Goal: Check status: Check status

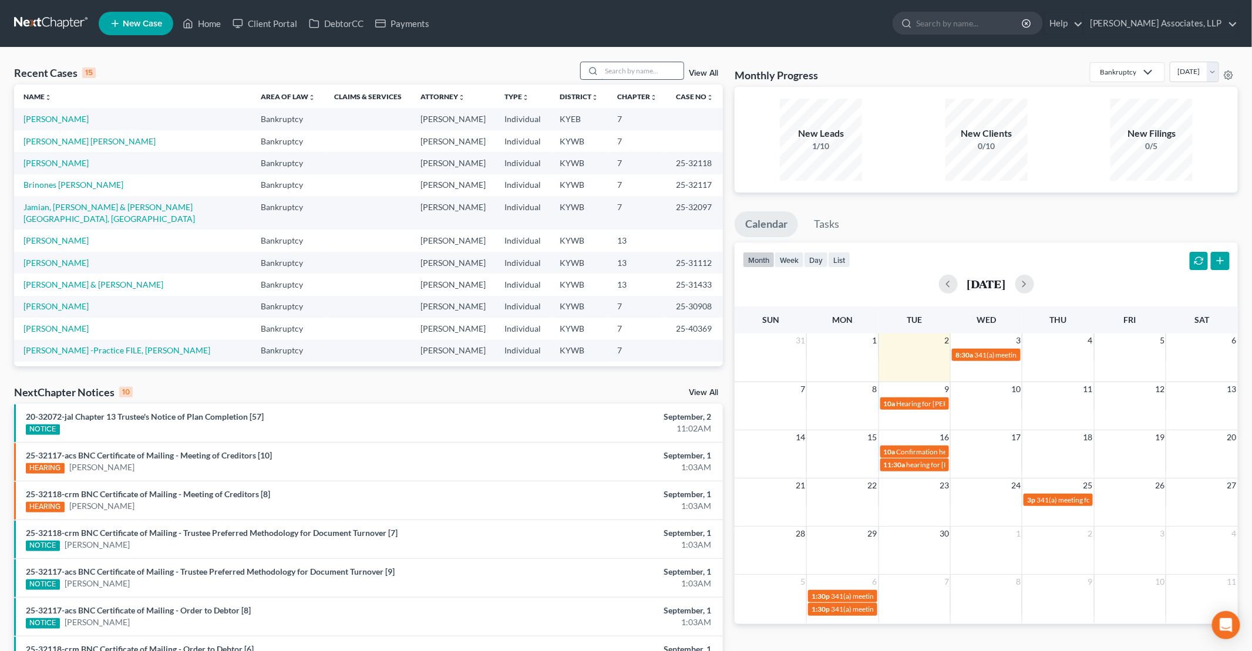
click at [636, 70] on input "search" at bounding box center [642, 70] width 82 height 17
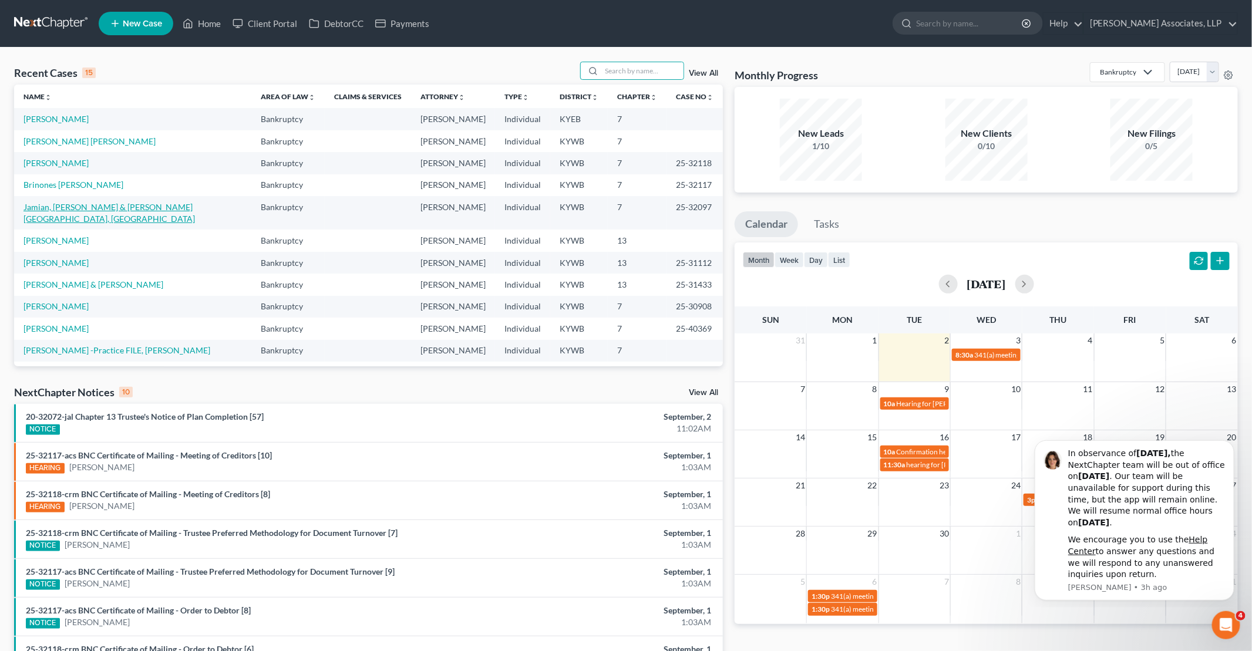
click at [132, 208] on link "Jamian, [PERSON_NAME] & [PERSON_NAME][GEOGRAPHIC_DATA], [GEOGRAPHIC_DATA]" at bounding box center [108, 213] width 171 height 22
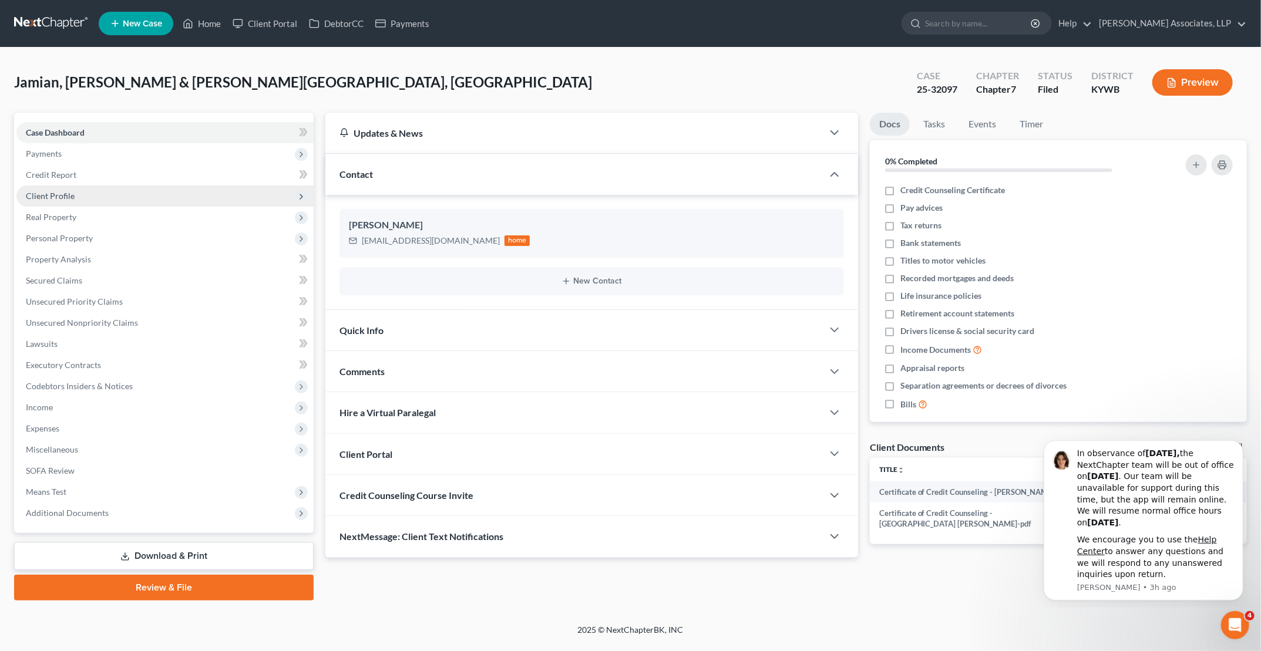
click at [59, 196] on span "Client Profile" at bounding box center [50, 196] width 49 height 10
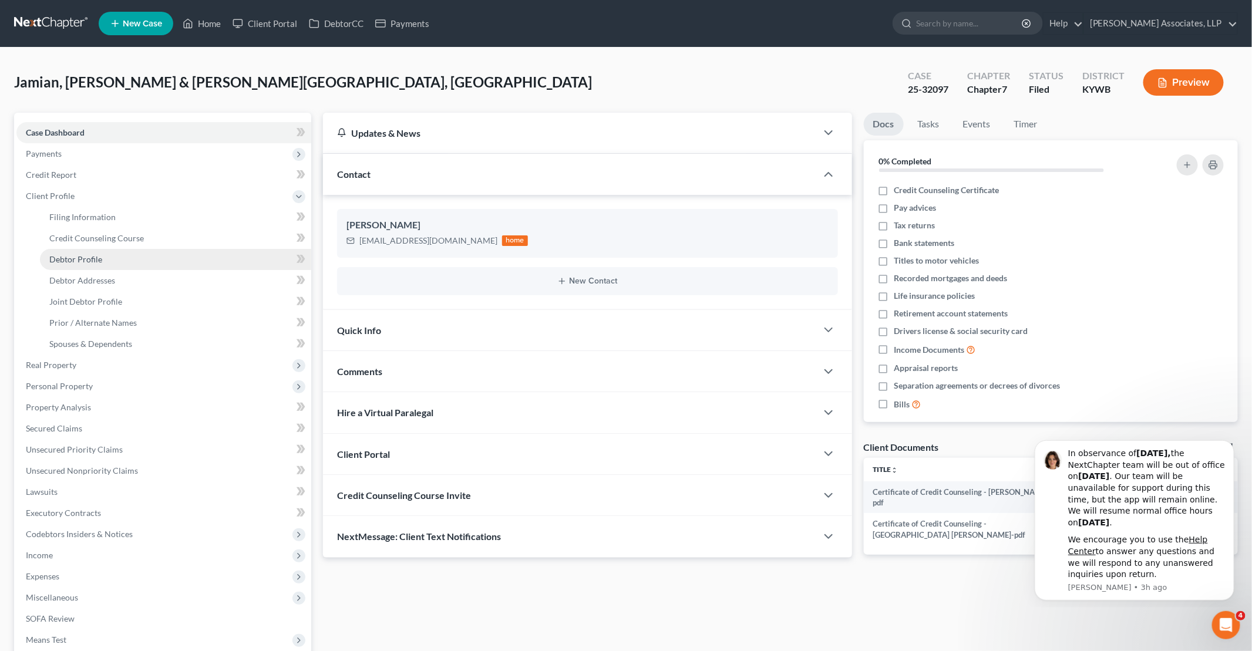
click at [88, 260] on span "Debtor Profile" at bounding box center [75, 259] width 53 height 10
select select "1"
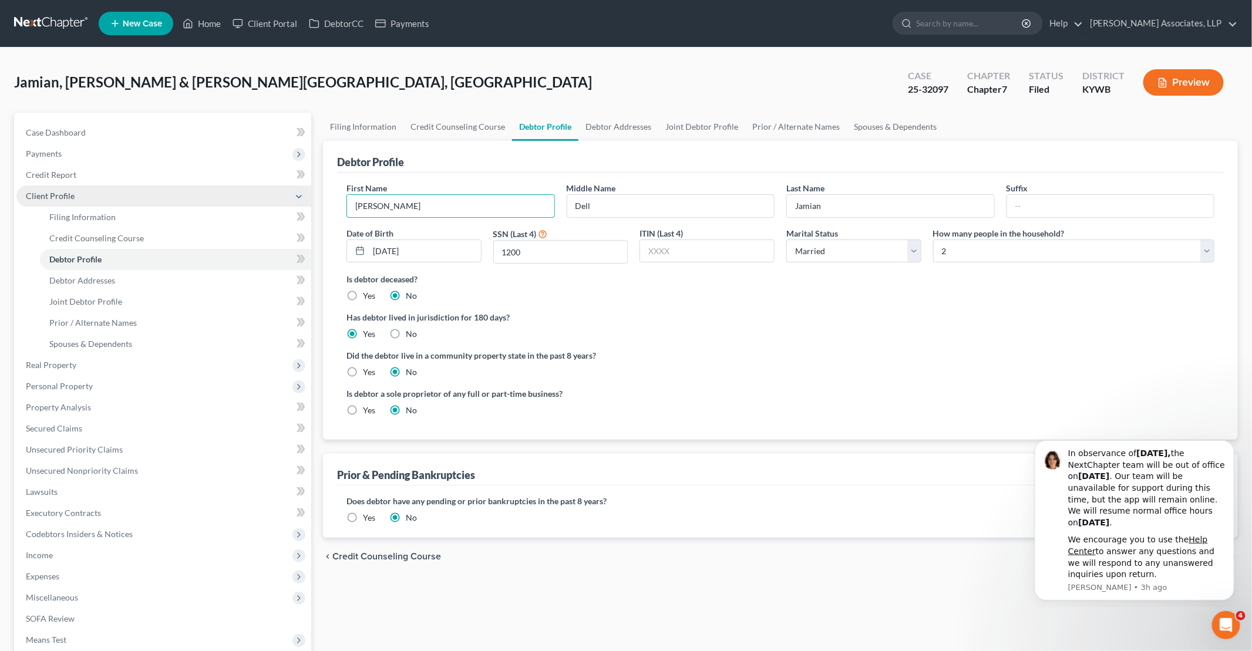
drag, startPoint x: 390, startPoint y: 201, endPoint x: 295, endPoint y: 198, distance: 94.6
click at [295, 198] on div "Petition Navigation Case Dashboard Payments Invoices Payments Payments Credit R…" at bounding box center [625, 431] width 1235 height 636
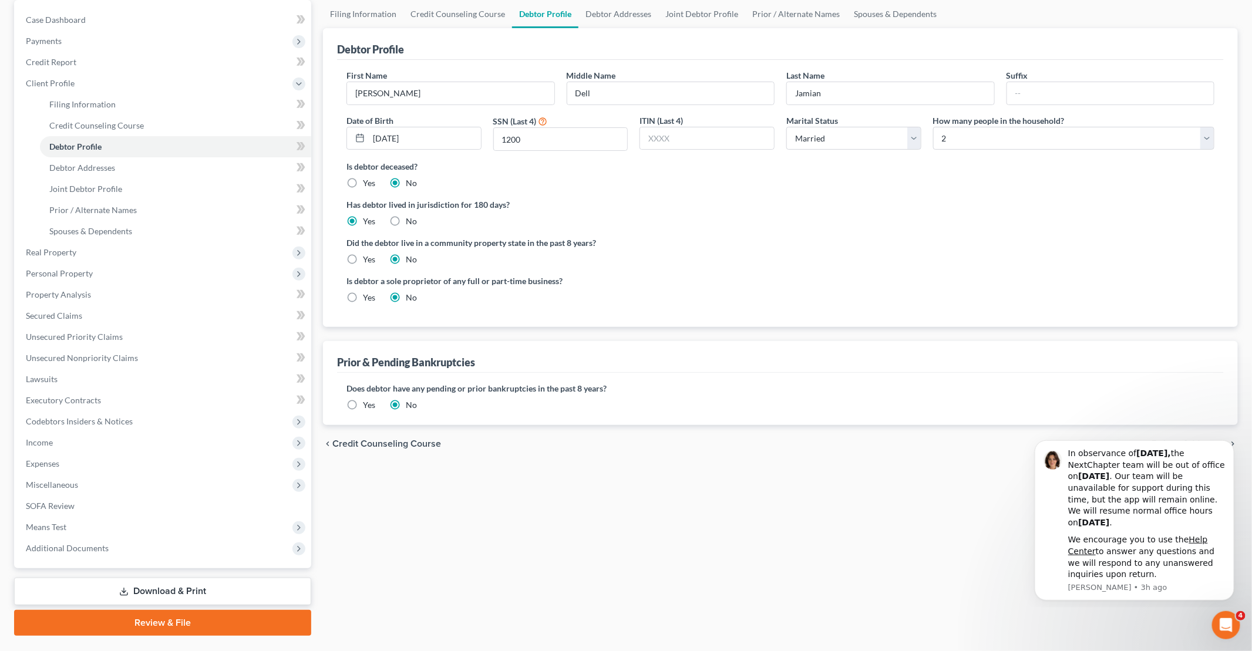
scroll to position [140, 0]
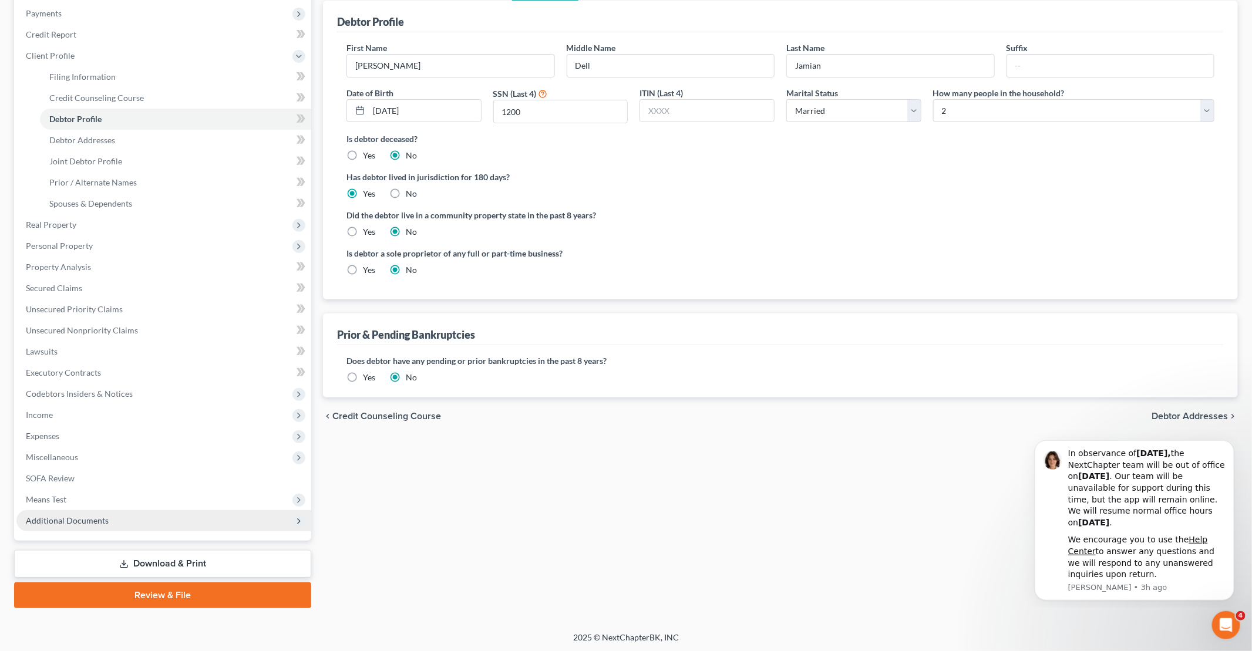
click at [95, 518] on span "Additional Documents" at bounding box center [67, 521] width 83 height 10
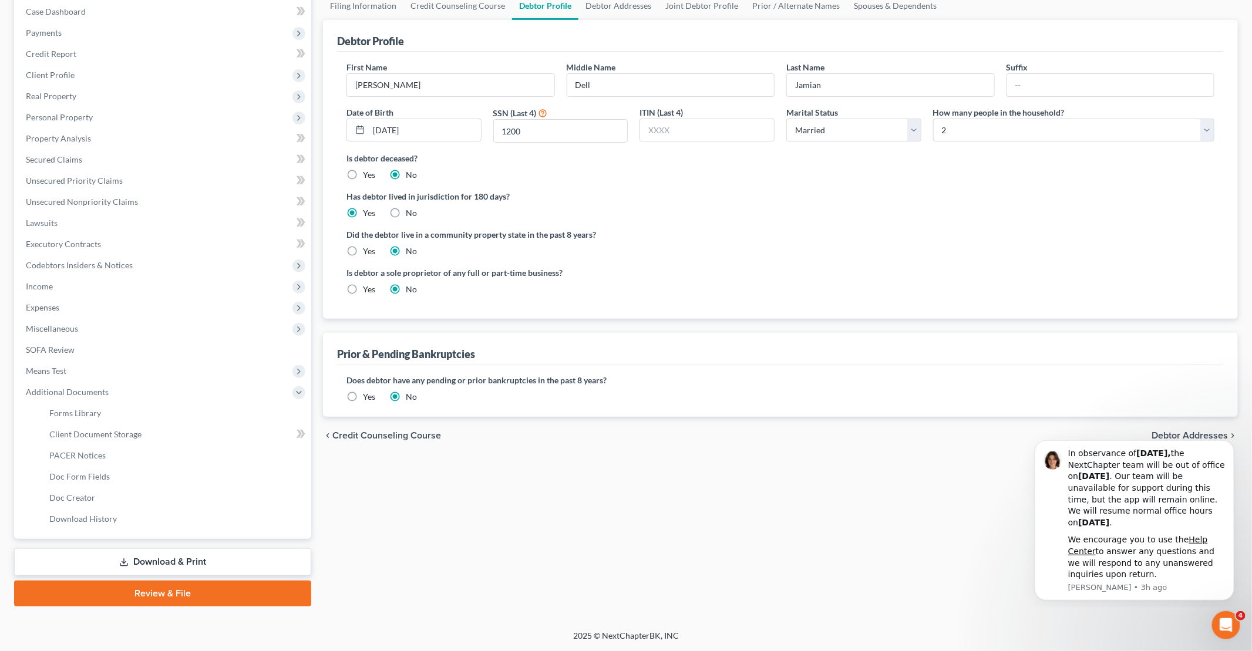
scroll to position [119, 0]
click at [93, 436] on span "Client Document Storage" at bounding box center [95, 436] width 92 height 10
select select "7"
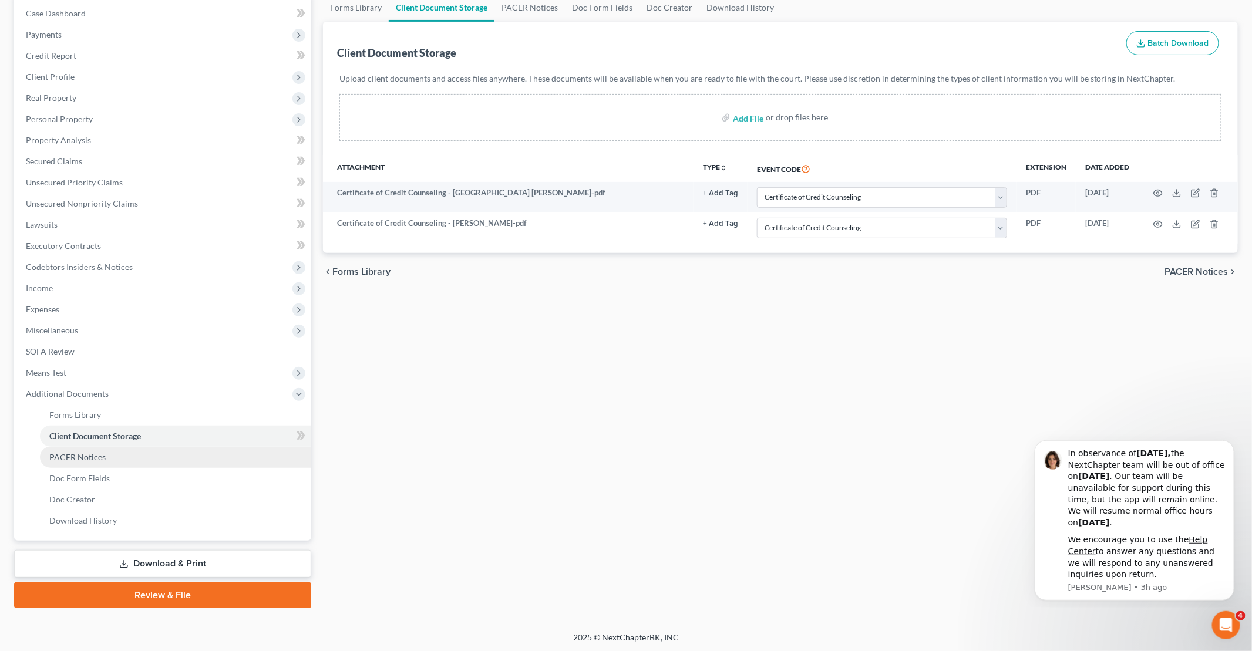
click at [83, 457] on span "PACER Notices" at bounding box center [77, 457] width 56 height 10
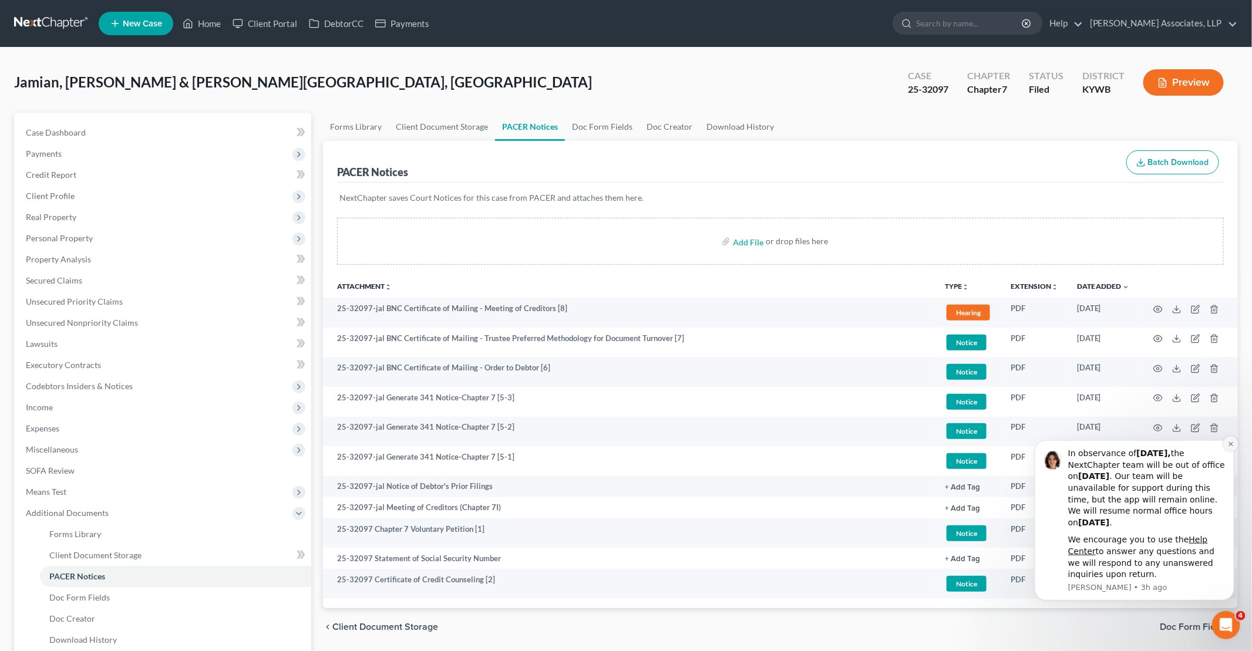
click at [1228, 443] on icon "Dismiss notification" at bounding box center [1230, 443] width 6 height 6
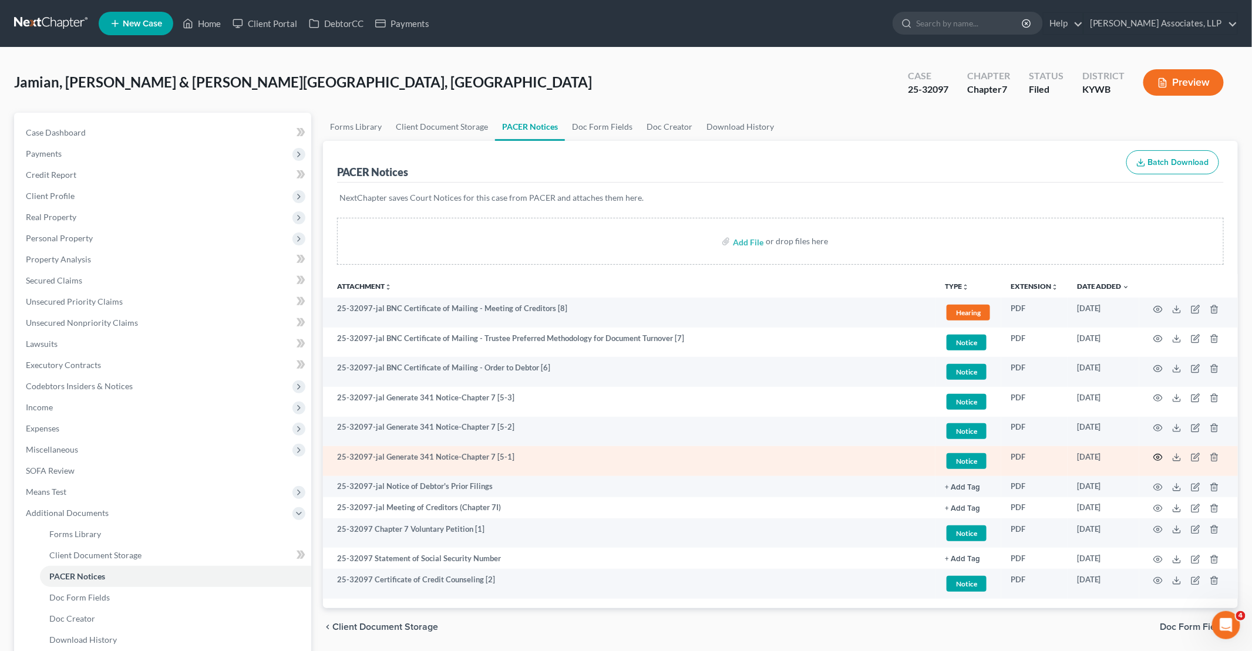
click at [1156, 456] on icon "button" at bounding box center [1157, 457] width 9 height 9
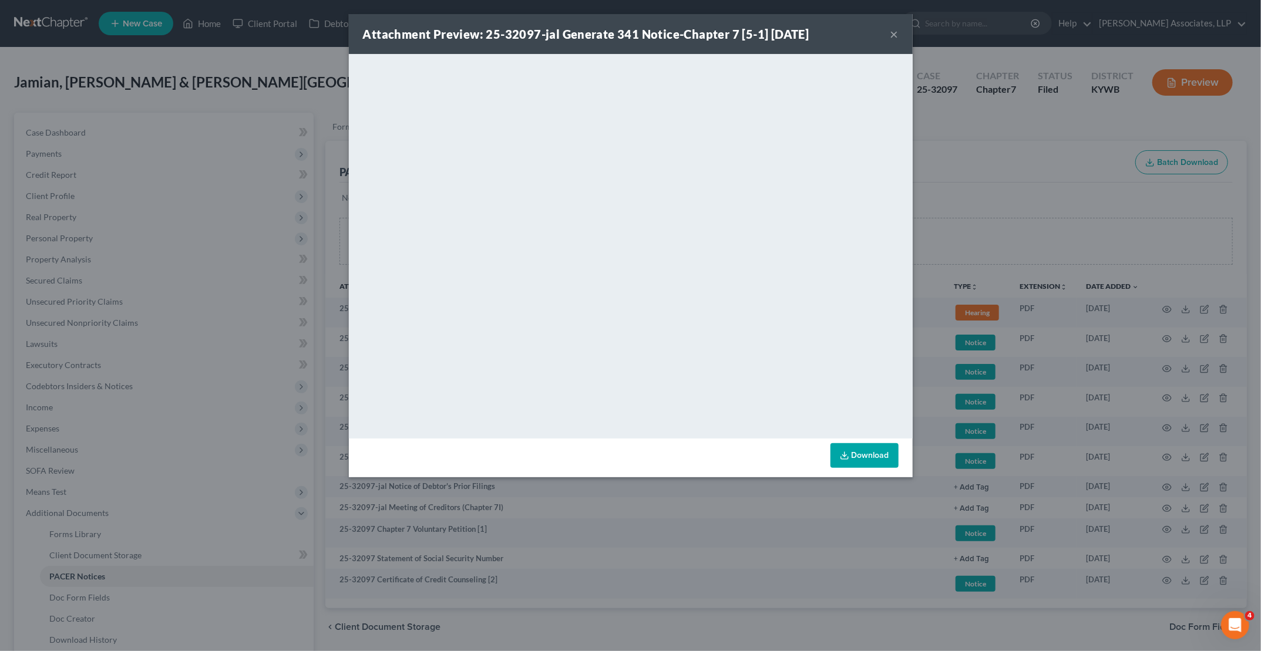
click at [893, 34] on button "×" at bounding box center [894, 34] width 8 height 14
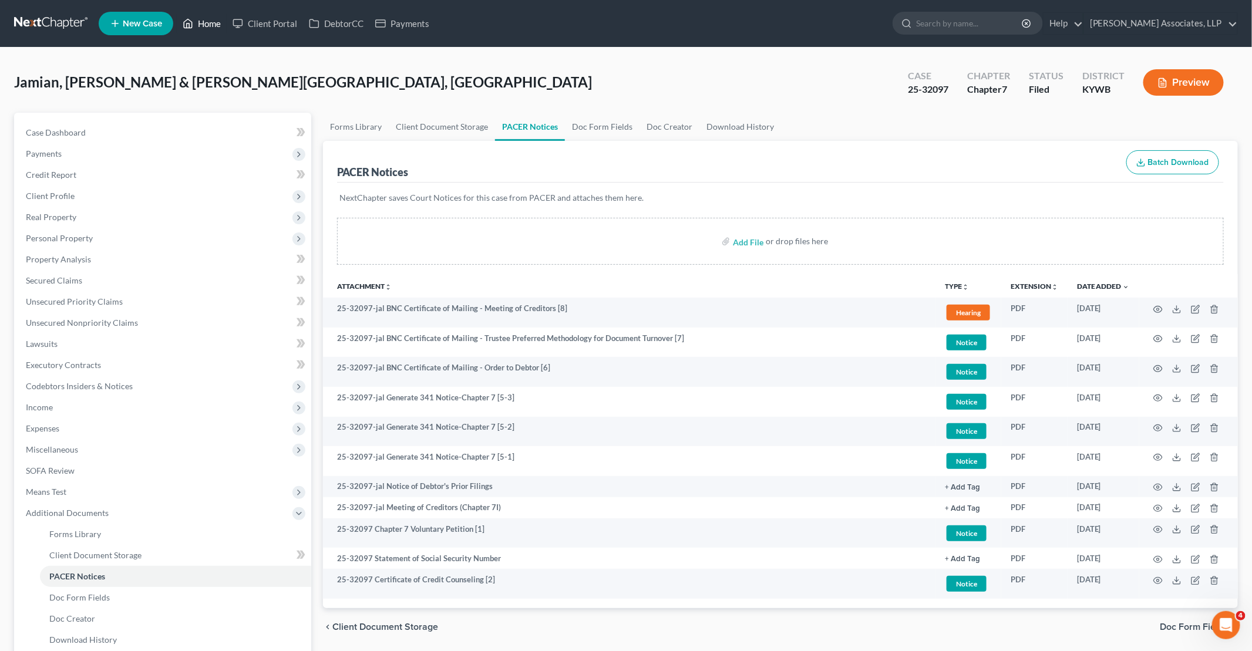
click at [221, 18] on link "Home" at bounding box center [202, 23] width 50 height 21
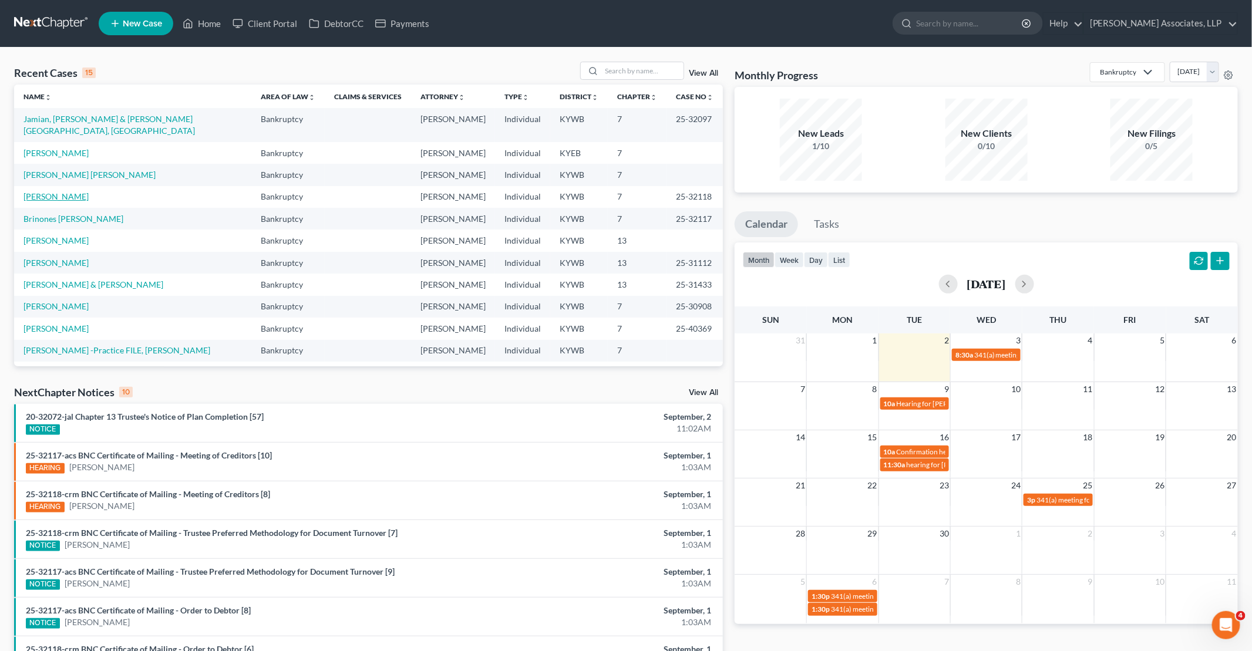
click at [73, 191] on link "[PERSON_NAME]" at bounding box center [55, 196] width 65 height 10
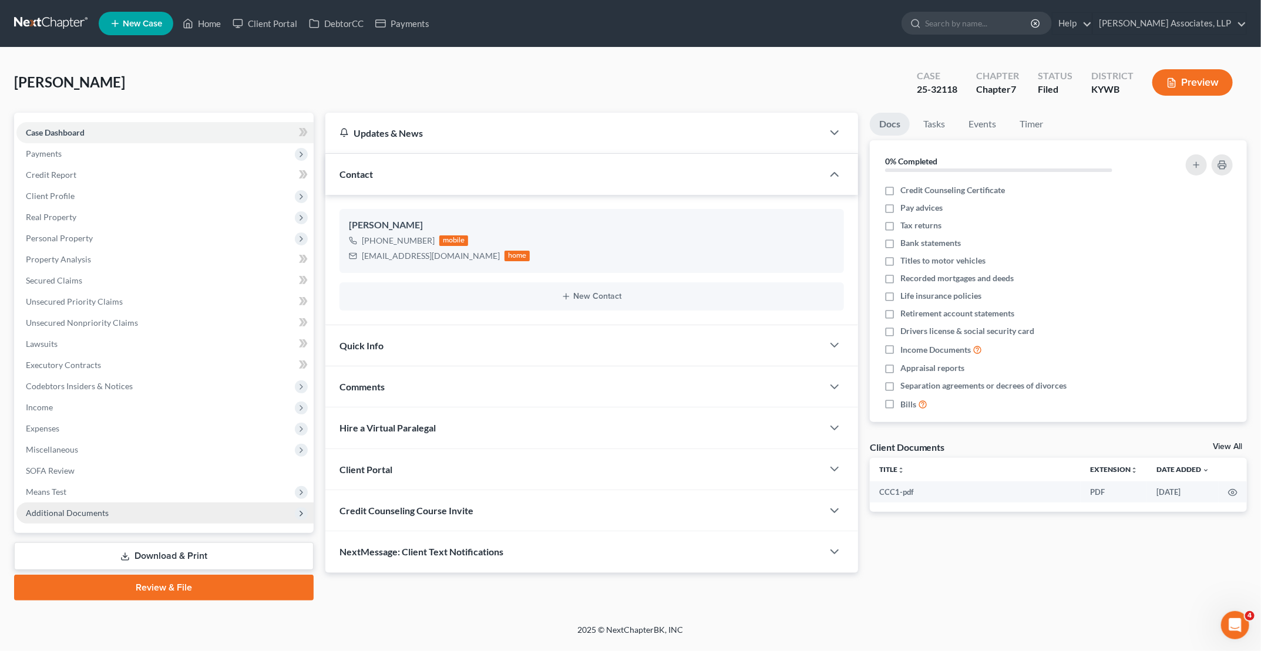
click at [200, 510] on span "Additional Documents" at bounding box center [164, 513] width 297 height 21
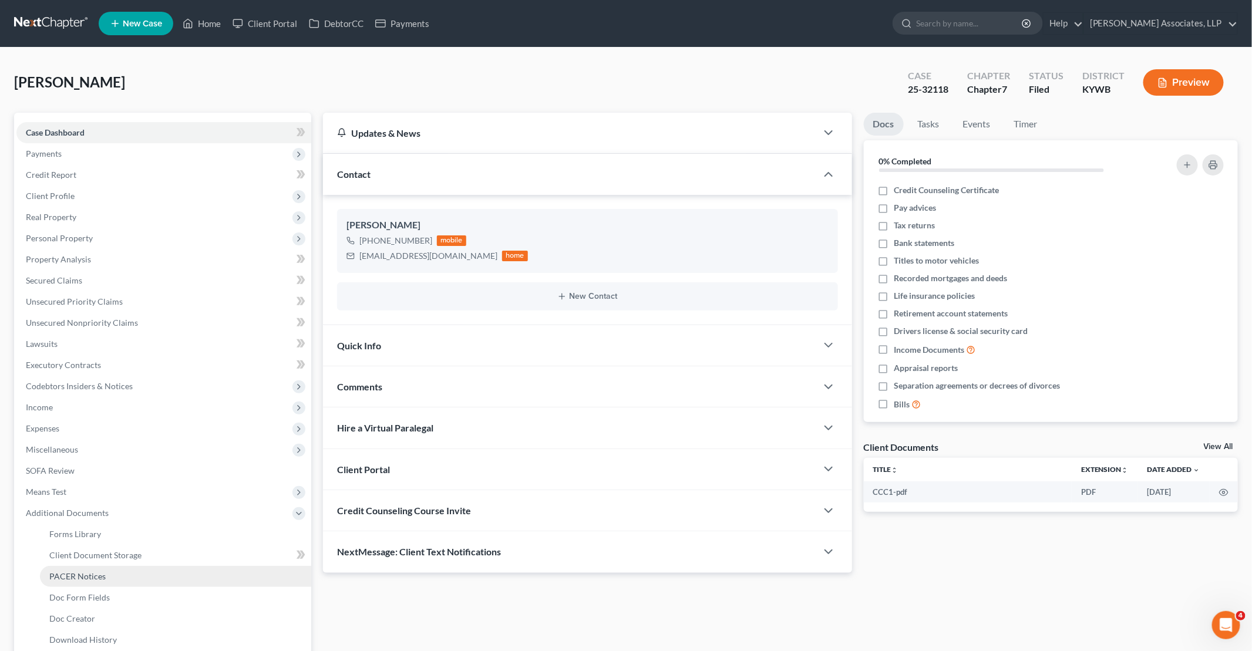
click at [142, 577] on link "PACER Notices" at bounding box center [175, 576] width 271 height 21
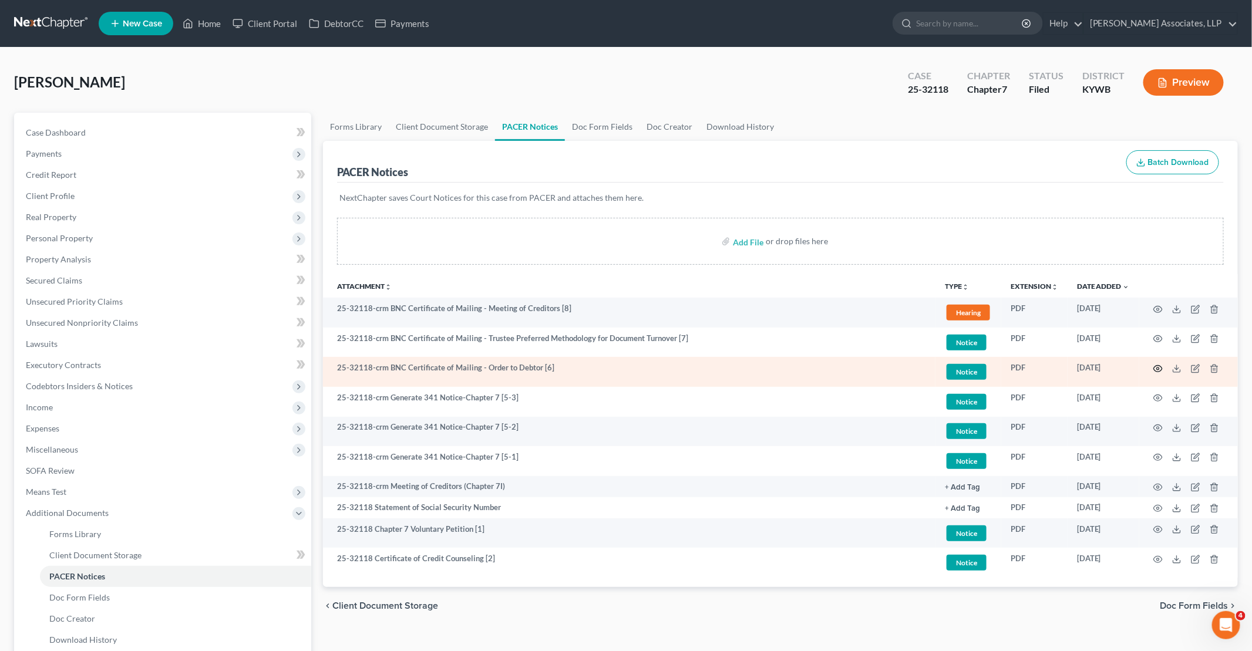
click at [1157, 368] on circle "button" at bounding box center [1158, 369] width 2 height 2
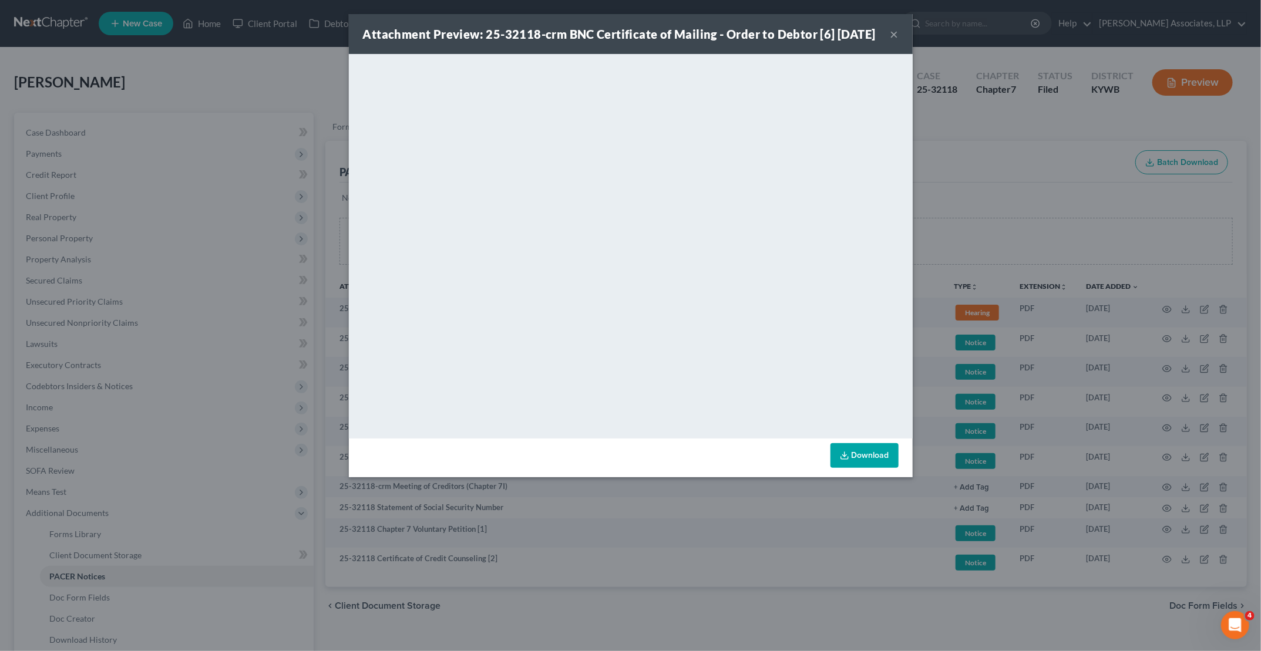
click at [893, 41] on button "×" at bounding box center [894, 34] width 8 height 14
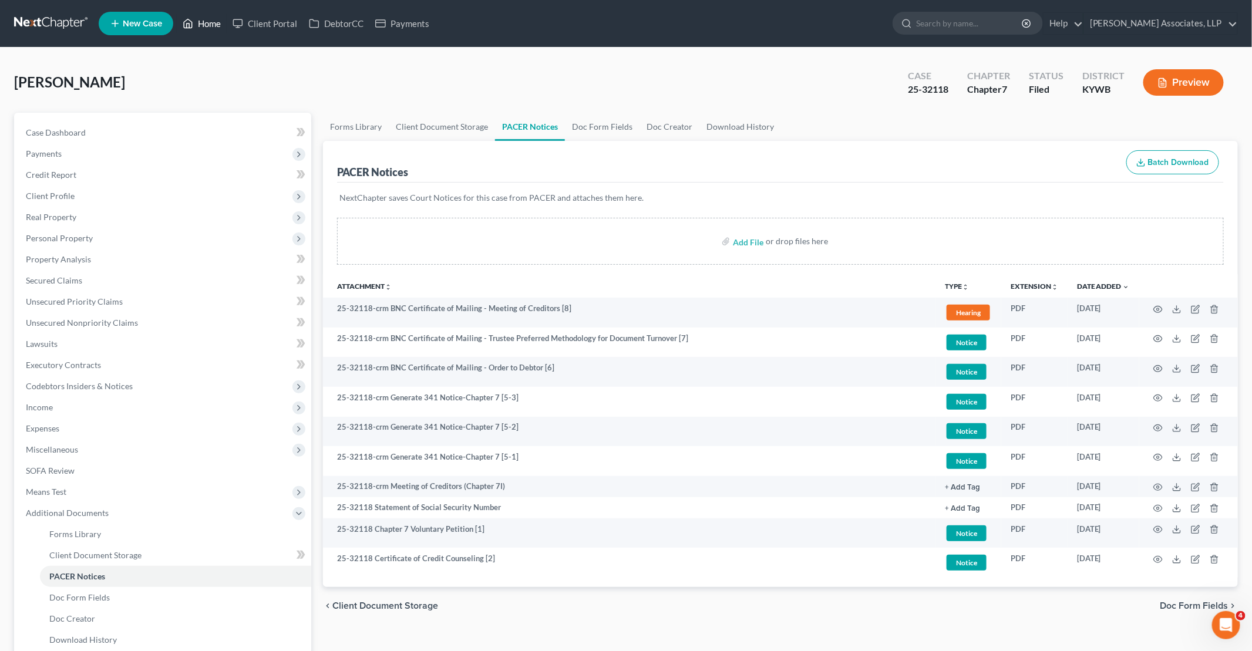
click at [209, 26] on link "Home" at bounding box center [202, 23] width 50 height 21
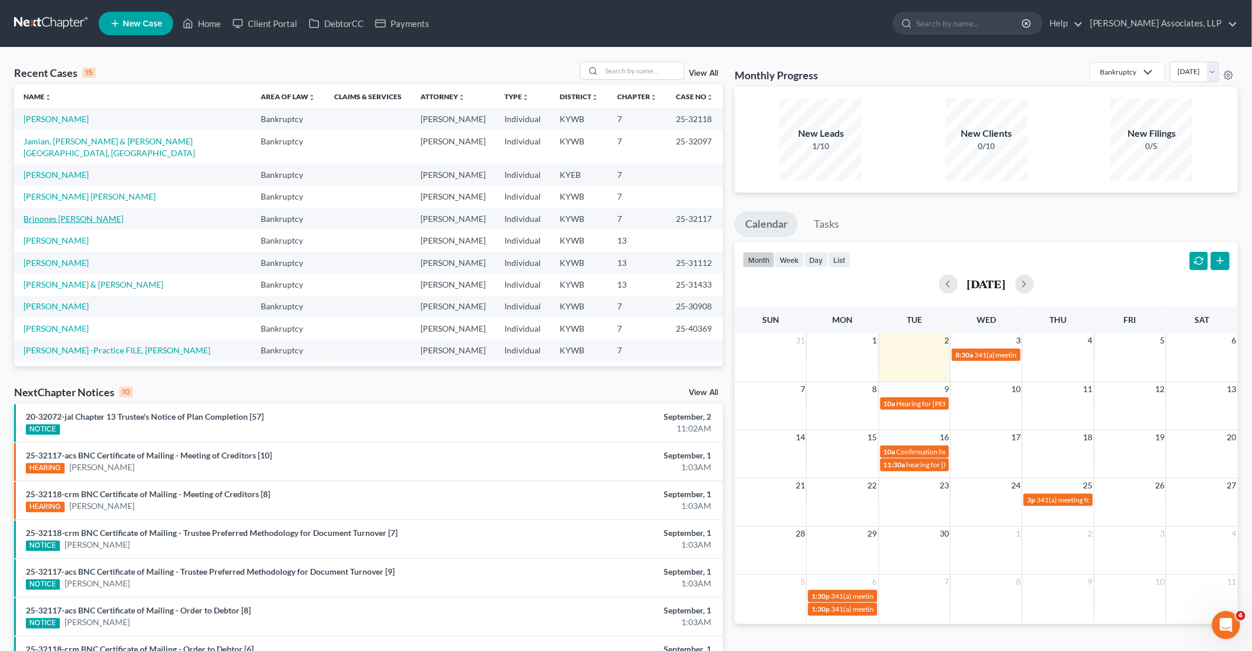
click at [62, 214] on link "Brinones [PERSON_NAME]" at bounding box center [73, 219] width 100 height 10
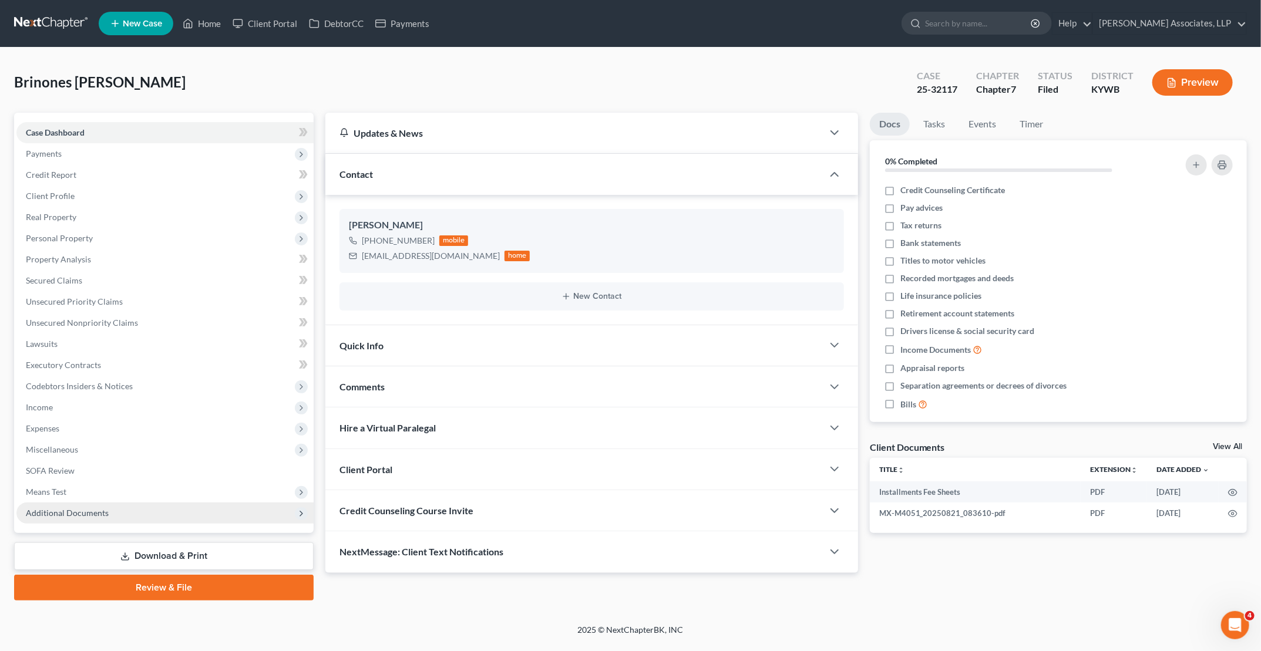
click at [130, 513] on span "Additional Documents" at bounding box center [164, 513] width 297 height 21
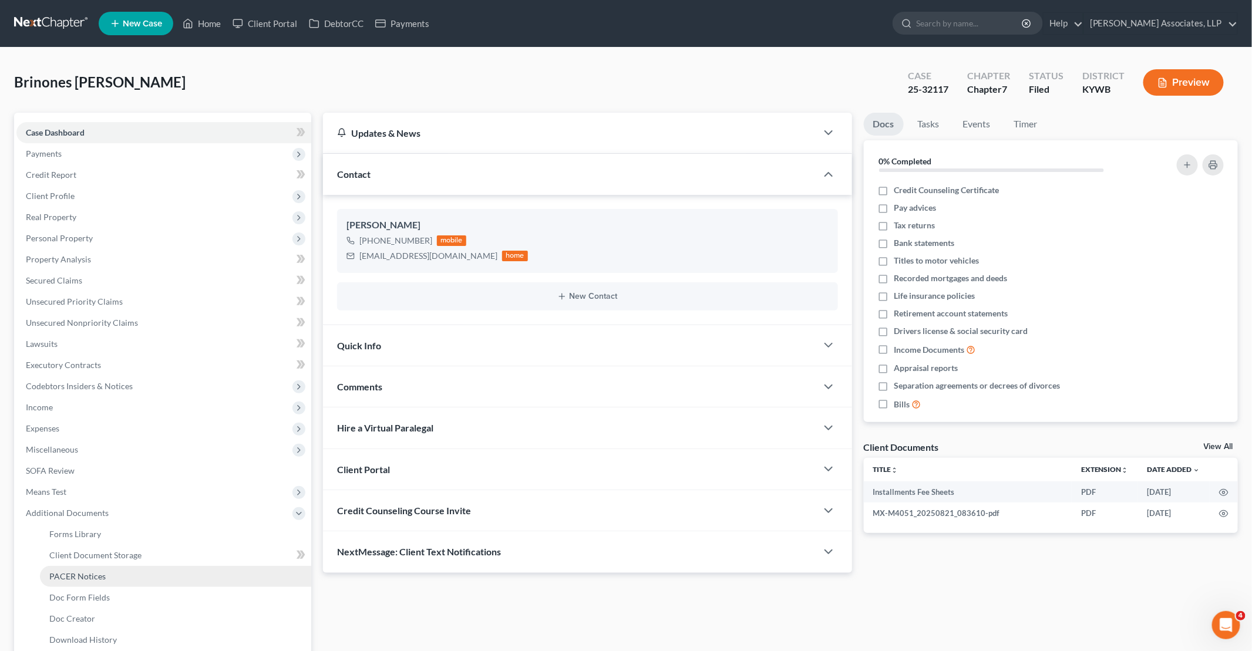
click at [93, 580] on span "PACER Notices" at bounding box center [77, 576] width 56 height 10
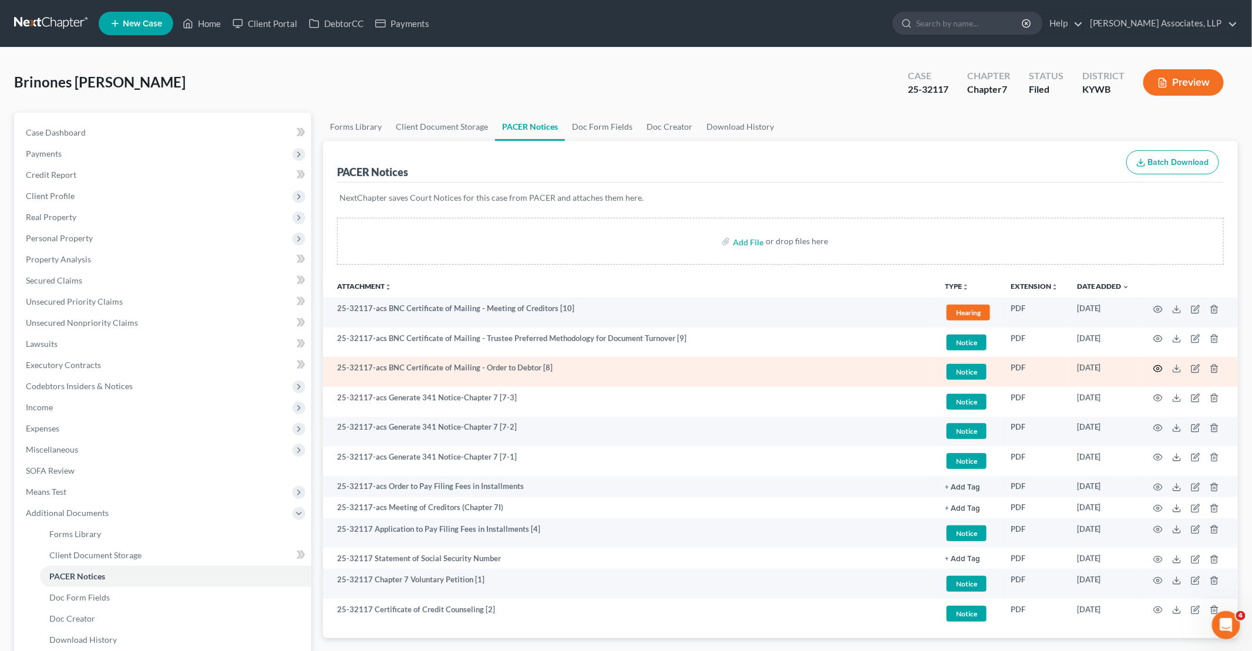
click at [1158, 366] on icon "button" at bounding box center [1157, 368] width 9 height 9
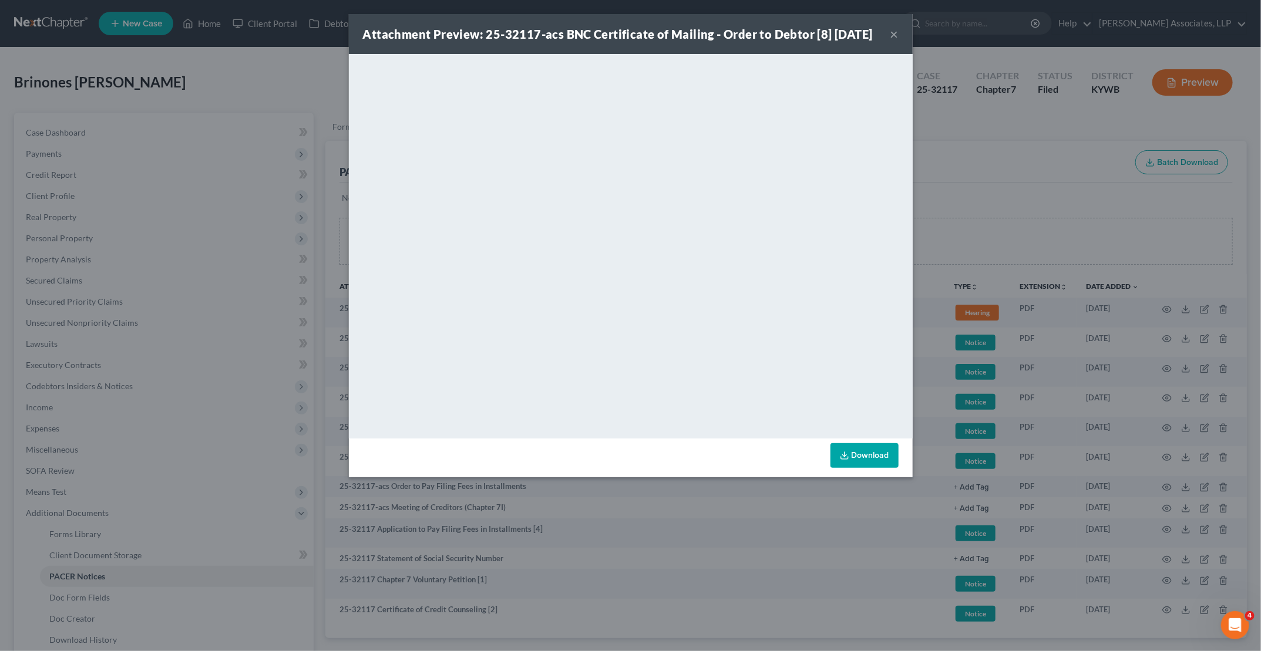
click at [895, 41] on button "×" at bounding box center [894, 34] width 8 height 14
